Goal: Find specific page/section: Find specific page/section

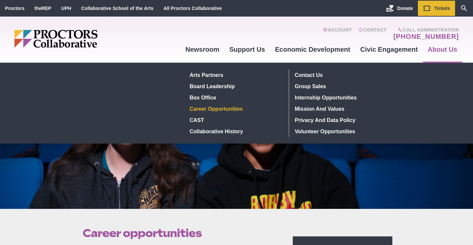
click at [222, 107] on link "Career Opportunities" at bounding box center [235, 108] width 97 height 11
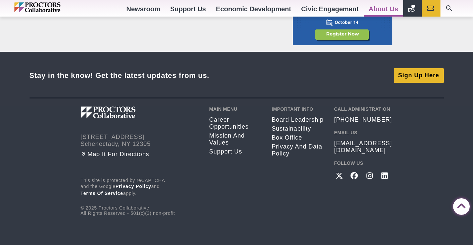
scroll to position [617, 0]
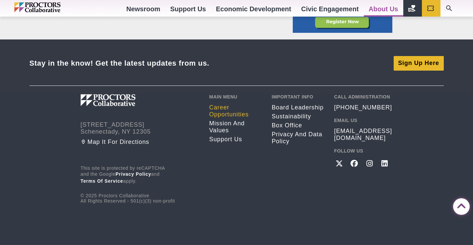
click at [226, 113] on link "Career opportunities" at bounding box center [235, 111] width 52 height 14
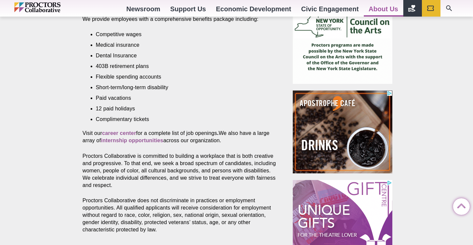
scroll to position [299, 0]
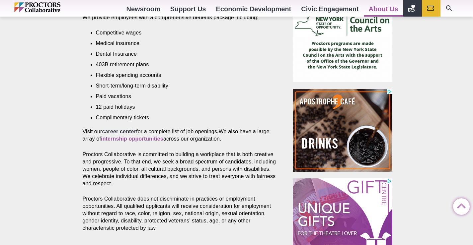
click at [128, 129] on strong "career center" at bounding box center [119, 132] width 34 height 6
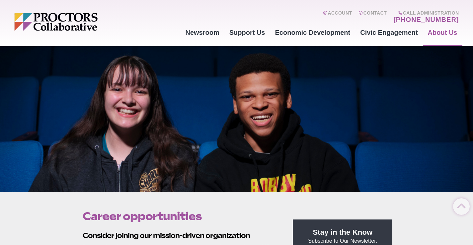
scroll to position [0, 0]
